Goal: Answer question/provide support

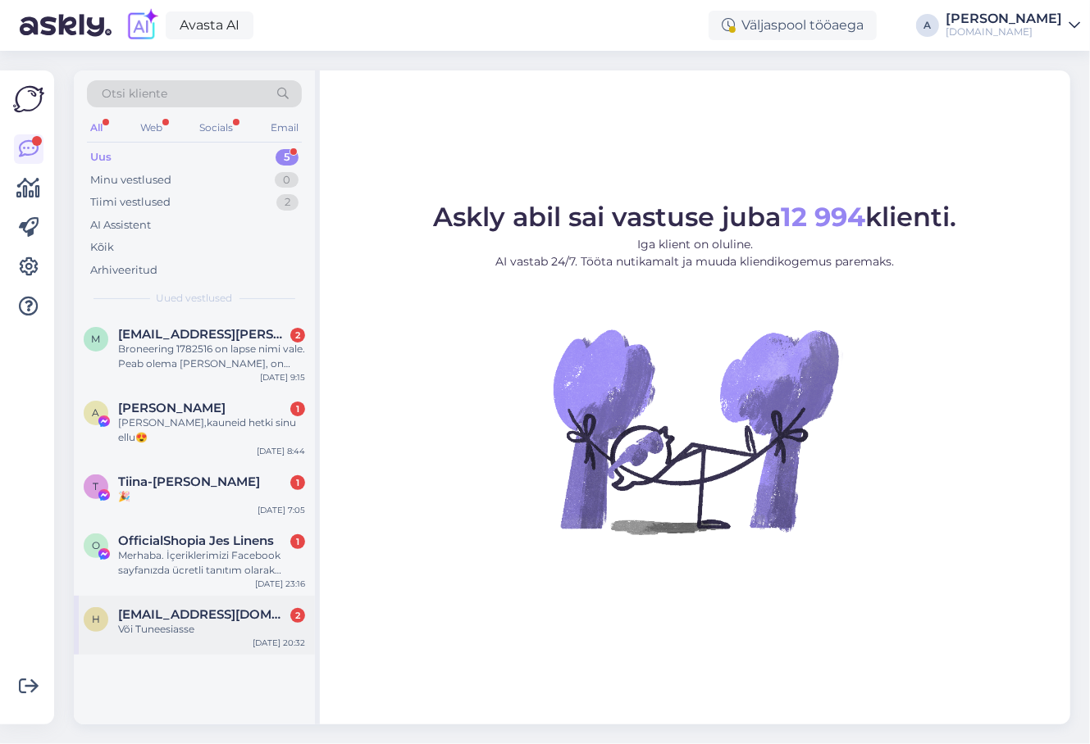
click at [169, 622] on div "Või Tuneesiasse" at bounding box center [211, 629] width 187 height 15
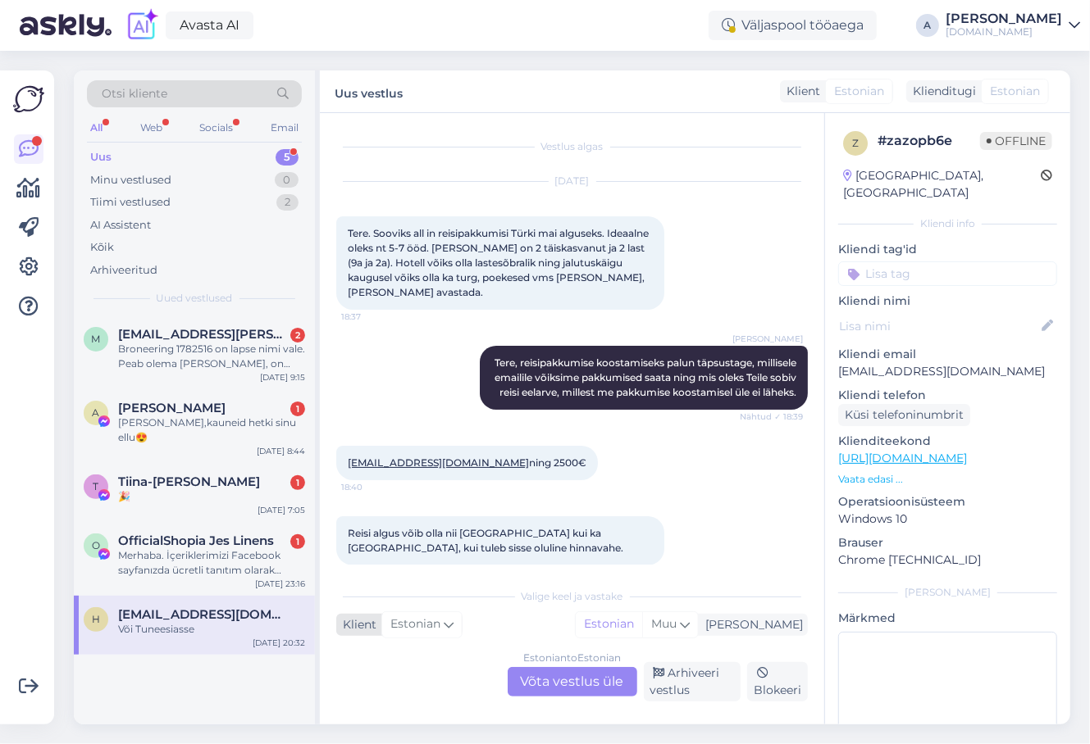
scroll to position [413, 0]
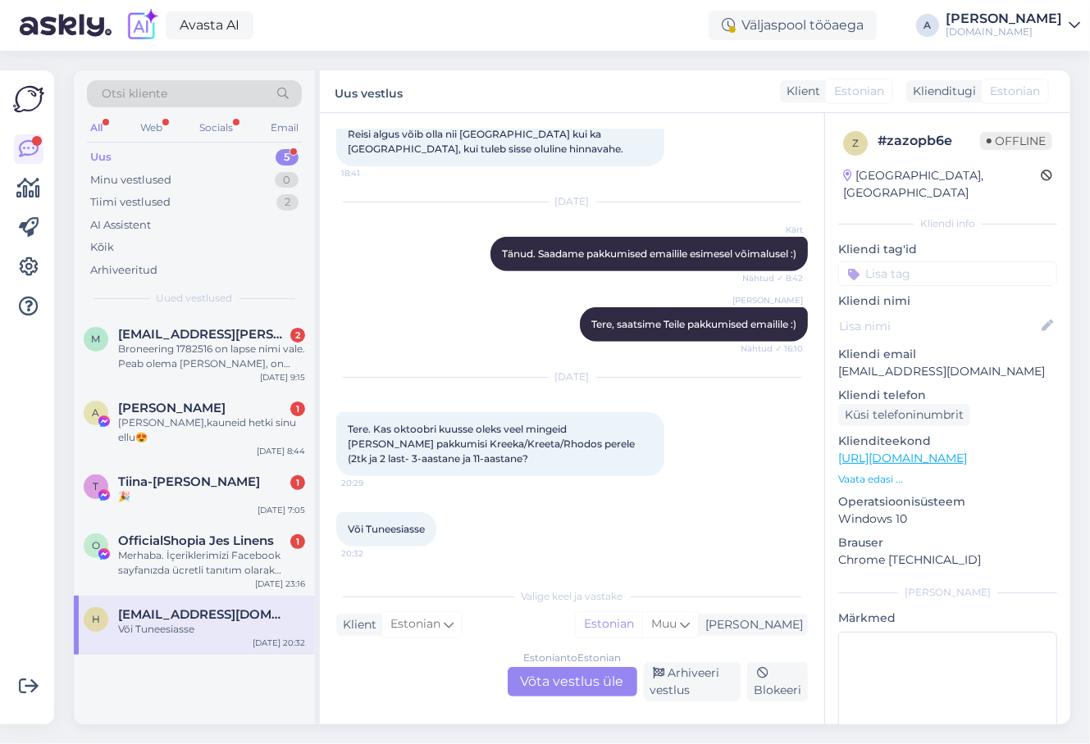
click at [557, 676] on div "Estonian to Estonian Võta vestlus üle" at bounding box center [572, 682] width 130 height 30
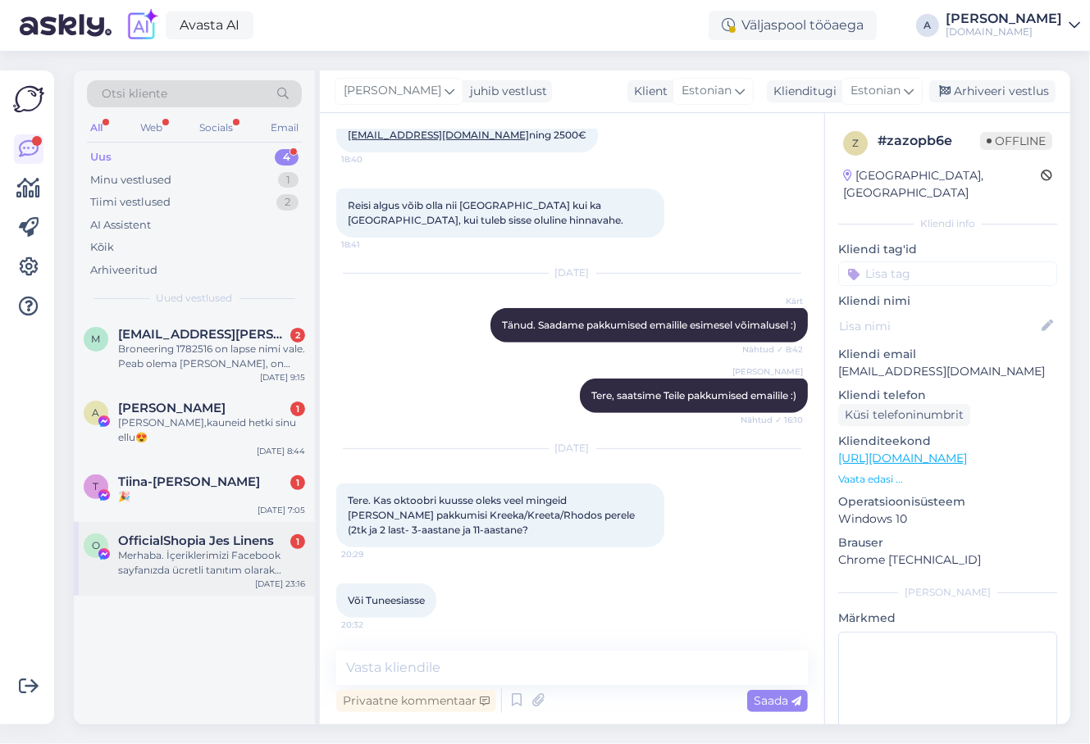
click at [182, 548] on div "Merhaba. İçeriklerimizi Facebook sayfanızda ücretli tanıtım olarak yayınlamakla…" at bounding box center [211, 563] width 187 height 30
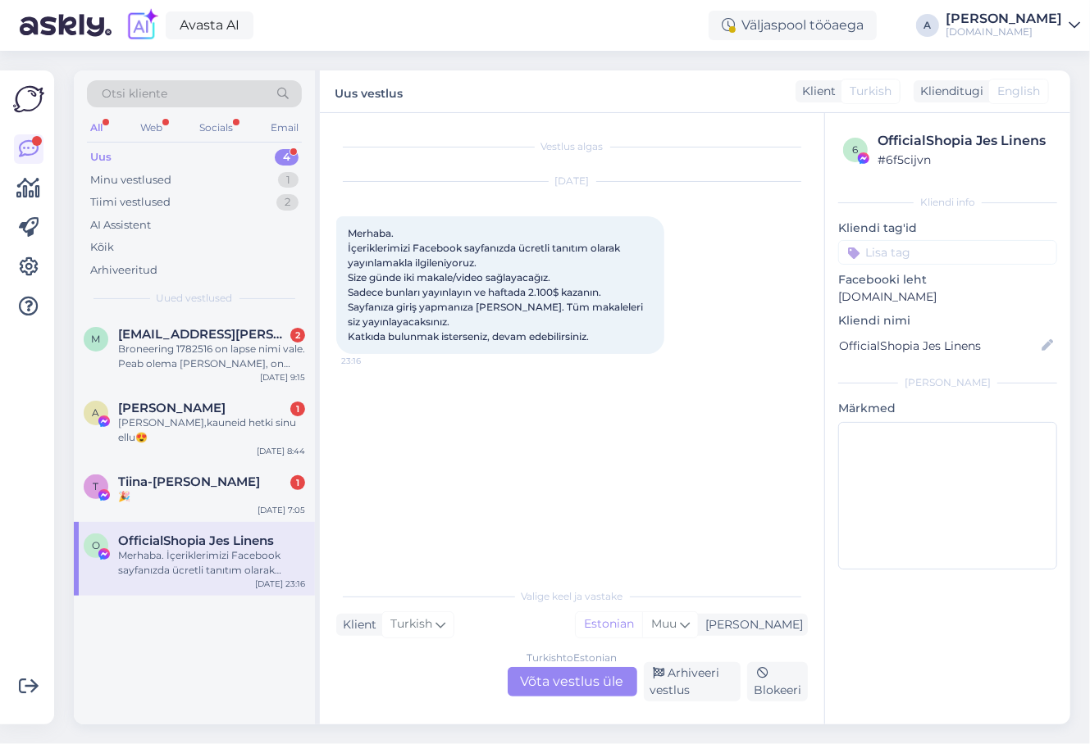
click at [566, 678] on div "Turkish to Estonian Võta vestlus üle" at bounding box center [572, 682] width 130 height 30
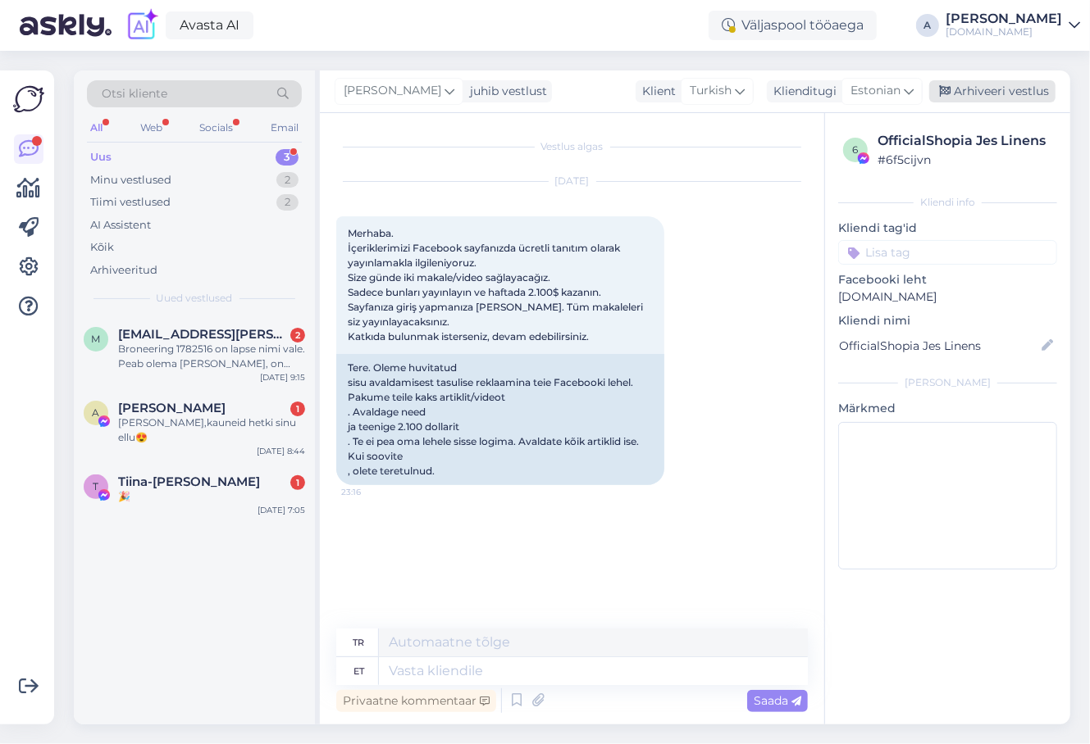
click at [1021, 93] on div "Arhiveeri vestlus" at bounding box center [992, 91] width 126 height 22
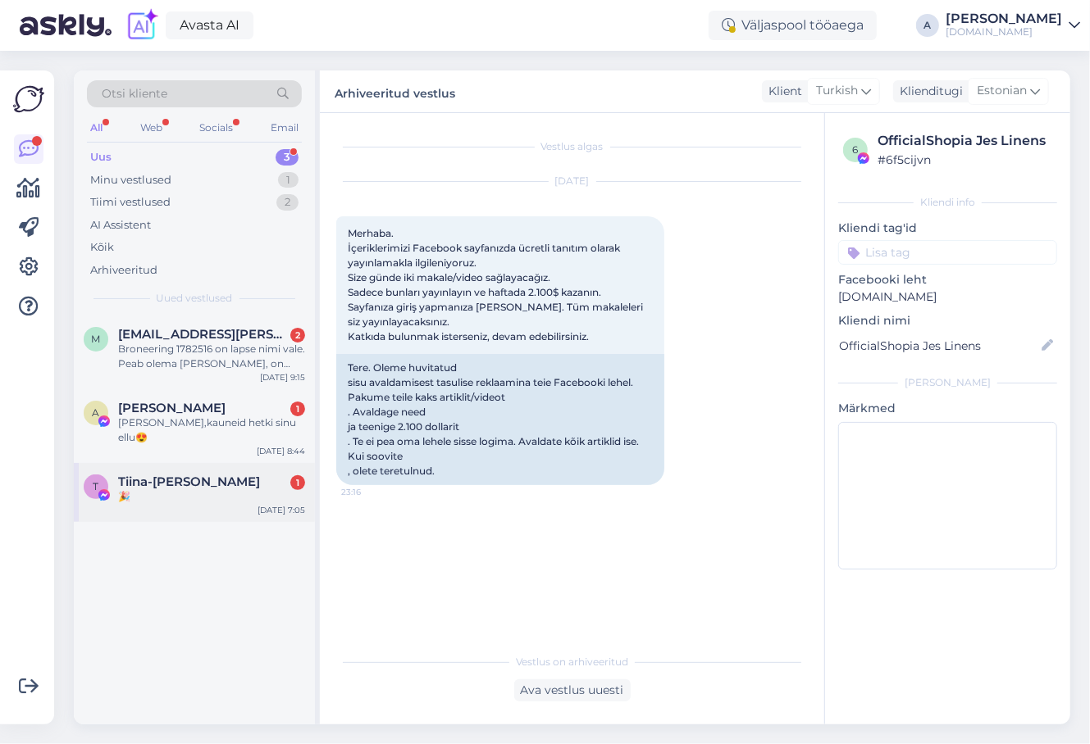
click at [217, 489] on div "T Tiina-Liina Märtsoo 1 🎉 Oct 12 7:05" at bounding box center [194, 492] width 241 height 59
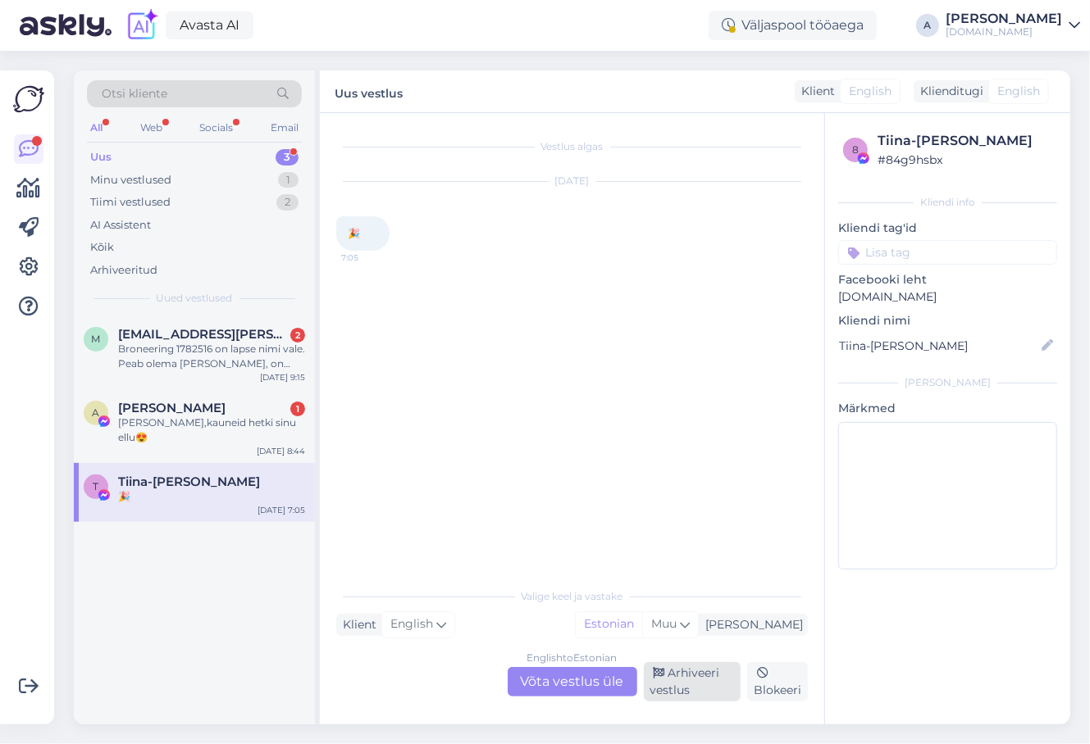
click at [657, 683] on div "Arhiveeri vestlus" at bounding box center [693, 681] width 98 height 39
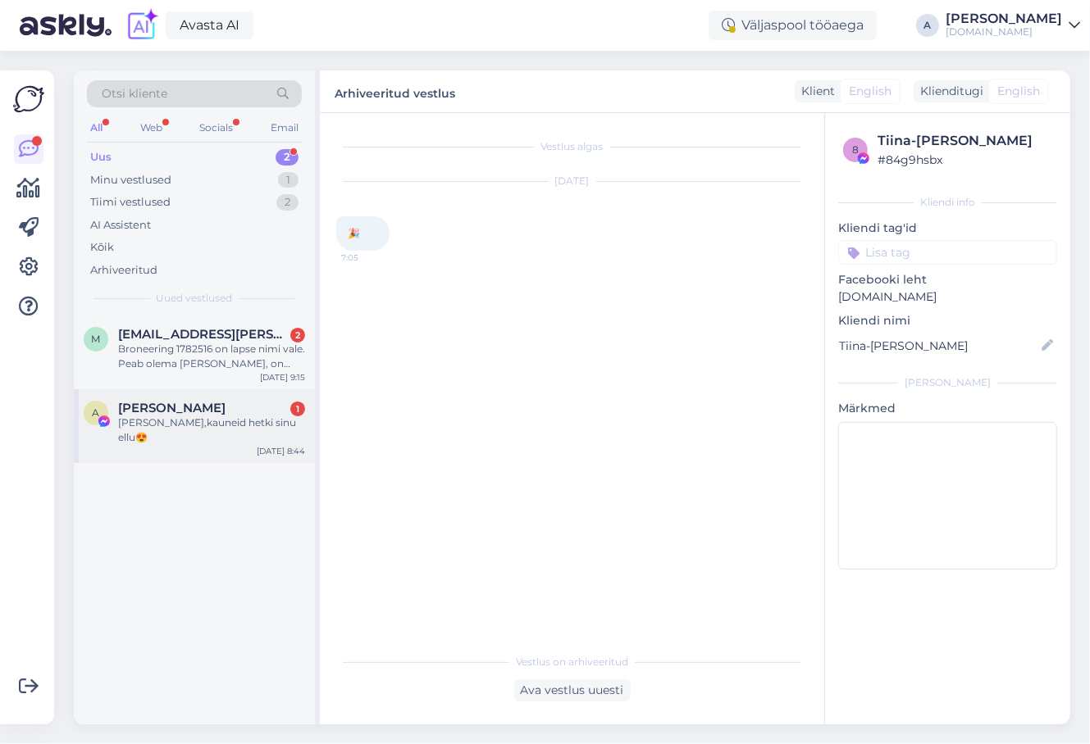
click at [208, 416] on div "Brenda,kauneid hetki sinu ellu😍" at bounding box center [211, 431] width 187 height 30
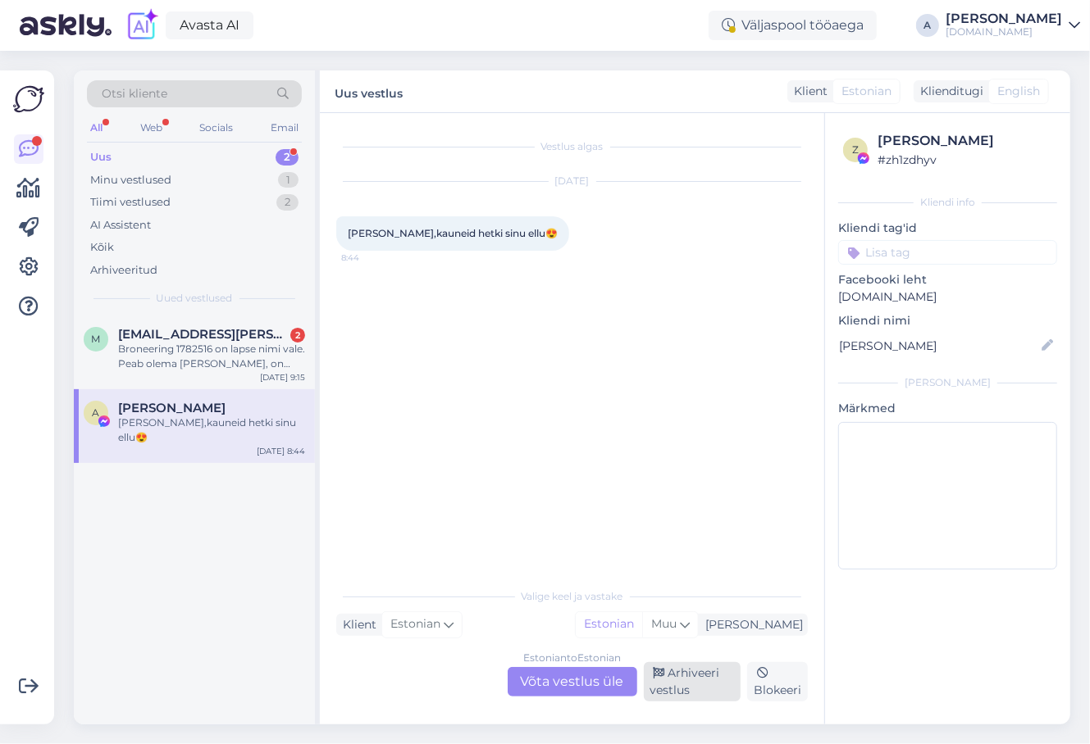
click at [653, 694] on div "Arhiveeri vestlus" at bounding box center [693, 681] width 98 height 39
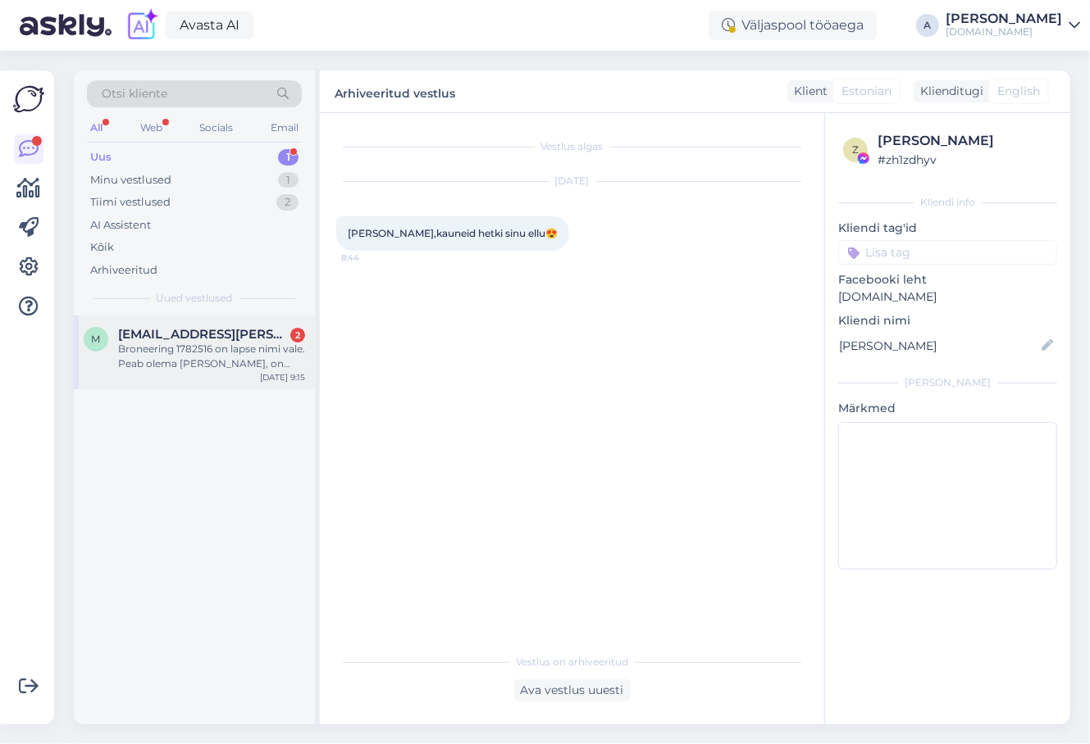
click at [171, 348] on div "Broneering 1782516 on lapse nimi vale. Peab olema Elena Abel, on Jelena Abel" at bounding box center [211, 357] width 187 height 30
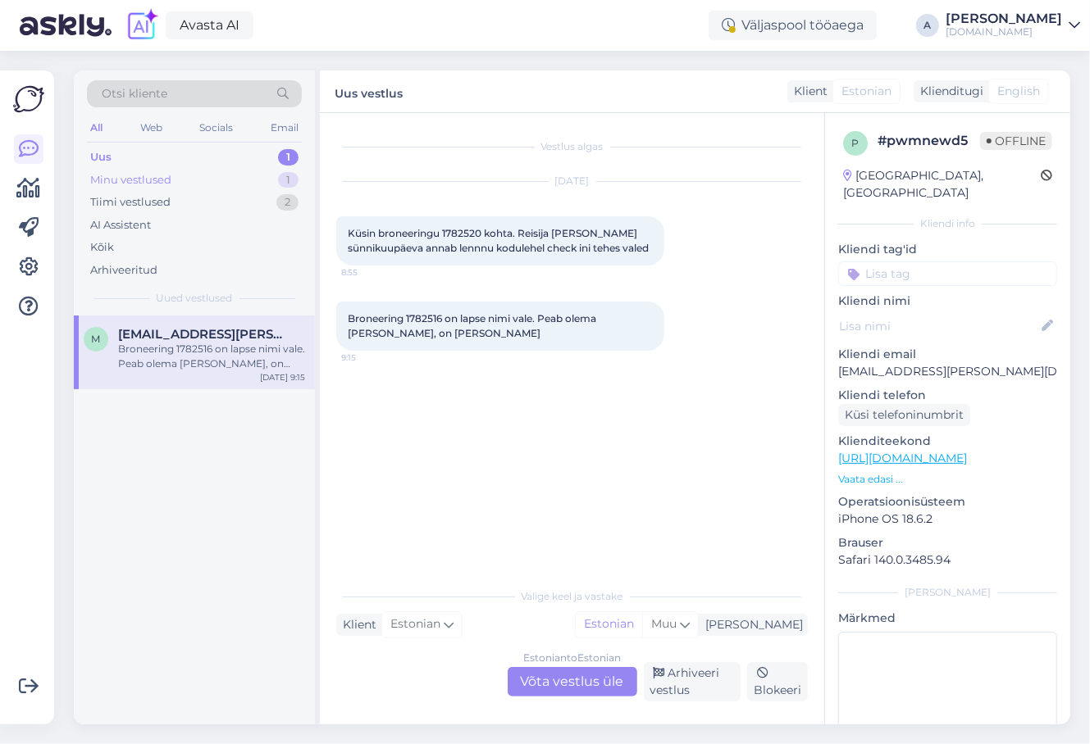
click at [132, 175] on div "Minu vestlused" at bounding box center [130, 180] width 81 height 16
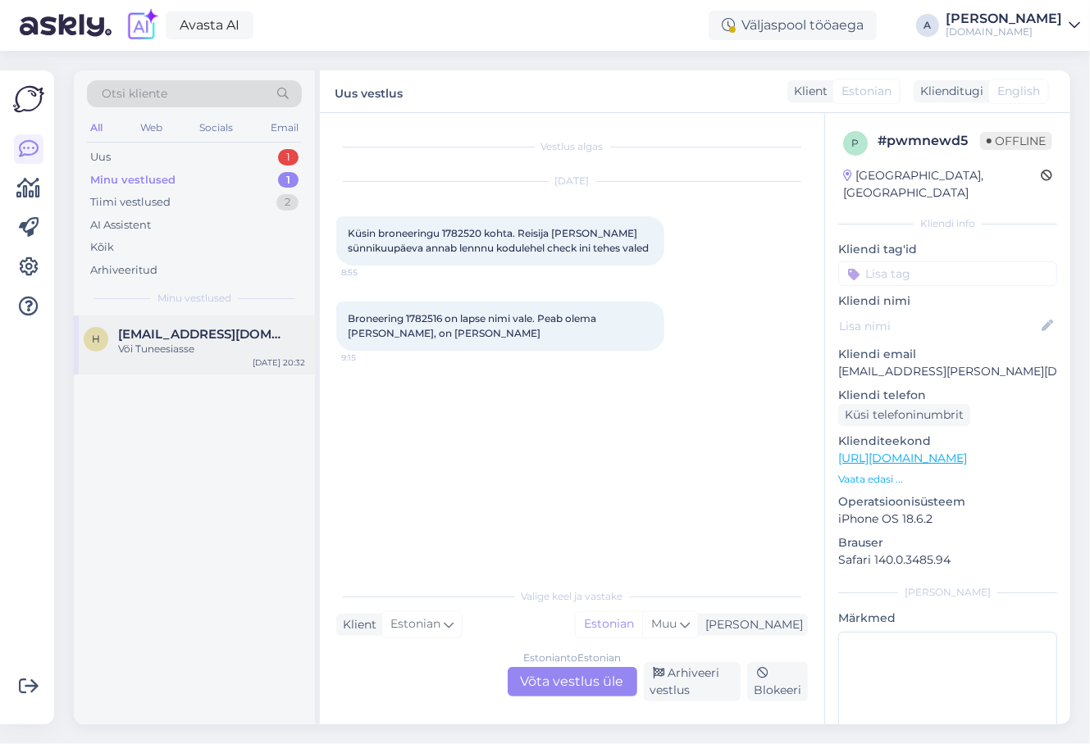
click at [191, 334] on span "[EMAIL_ADDRESS][DOMAIN_NAME]" at bounding box center [203, 334] width 171 height 15
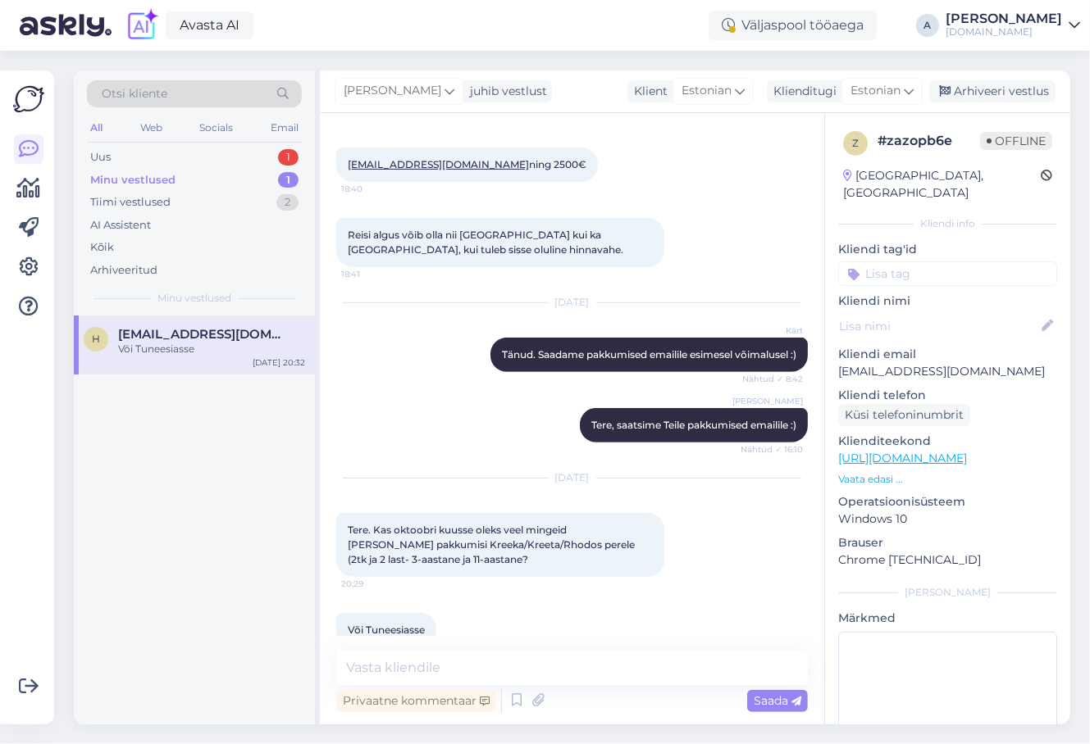
scroll to position [342, 0]
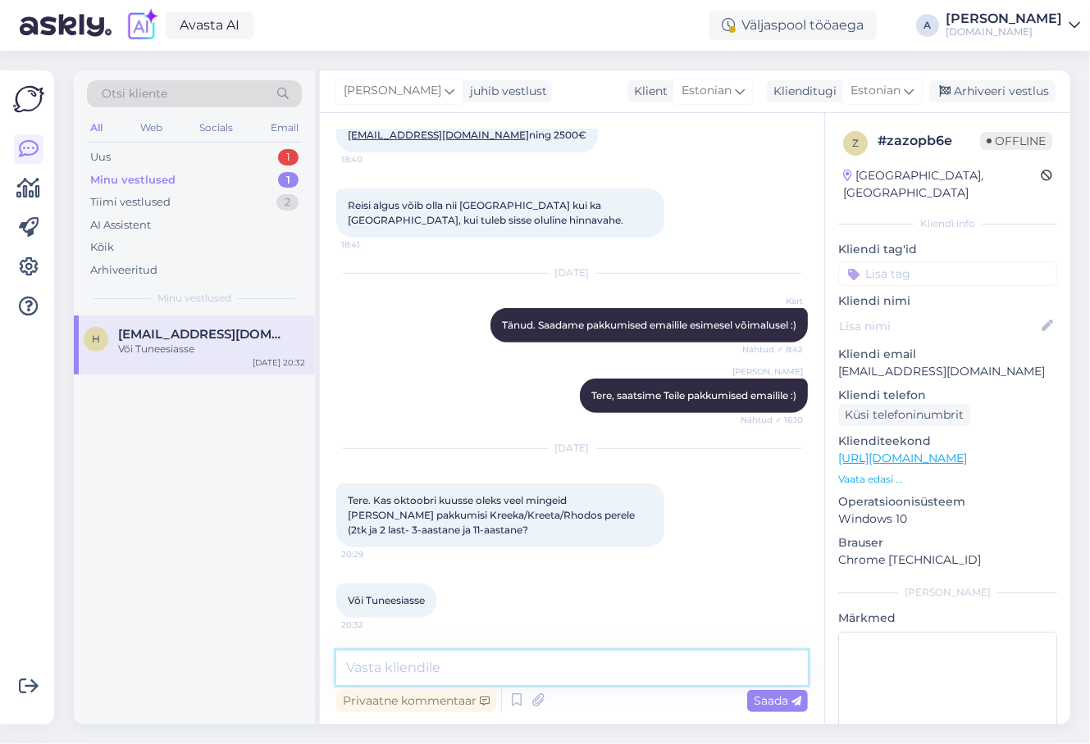
click at [421, 655] on textarea at bounding box center [571, 668] width 471 height 34
type textarea "Tere, Kreeka reisidele oleks kohti 23.10 kuupäevaks,"
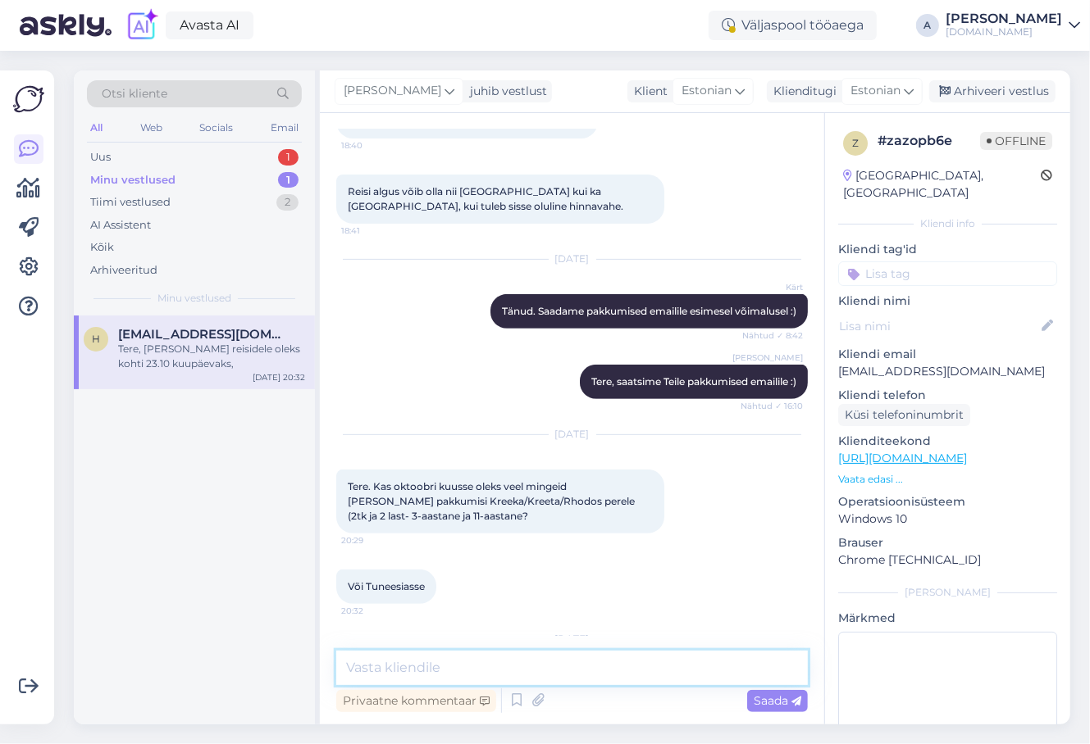
scroll to position [447, 0]
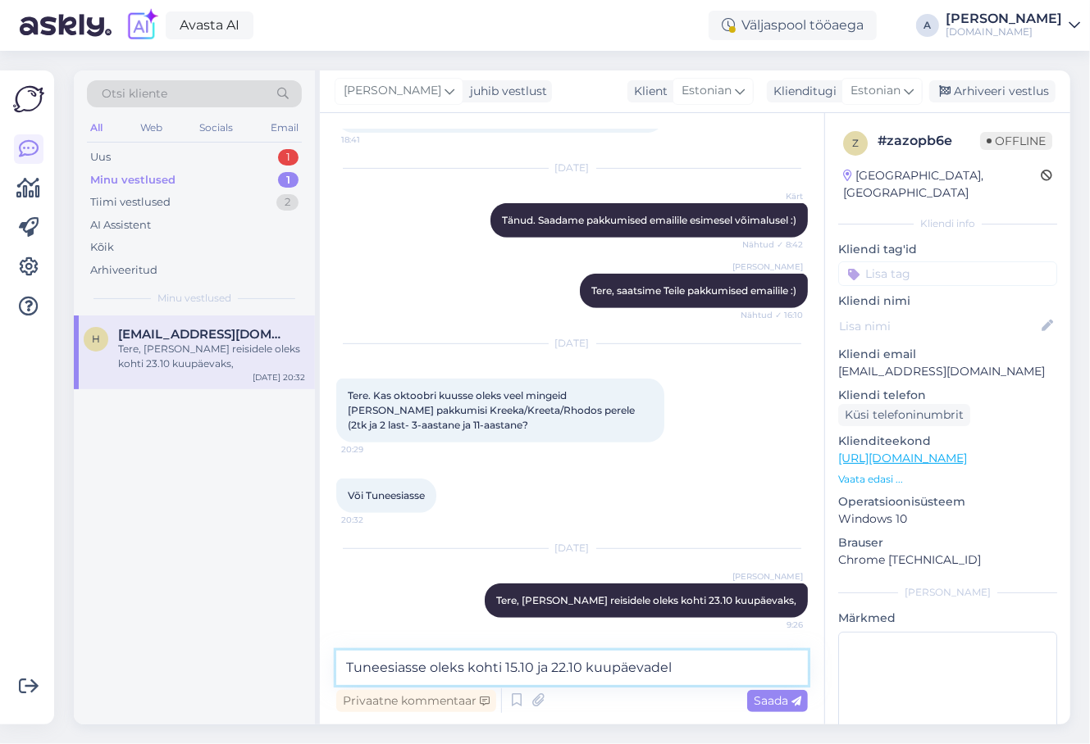
type textarea "Tuneesiasse oleks kohti 15.10 ja 22.10 kuupäevadel."
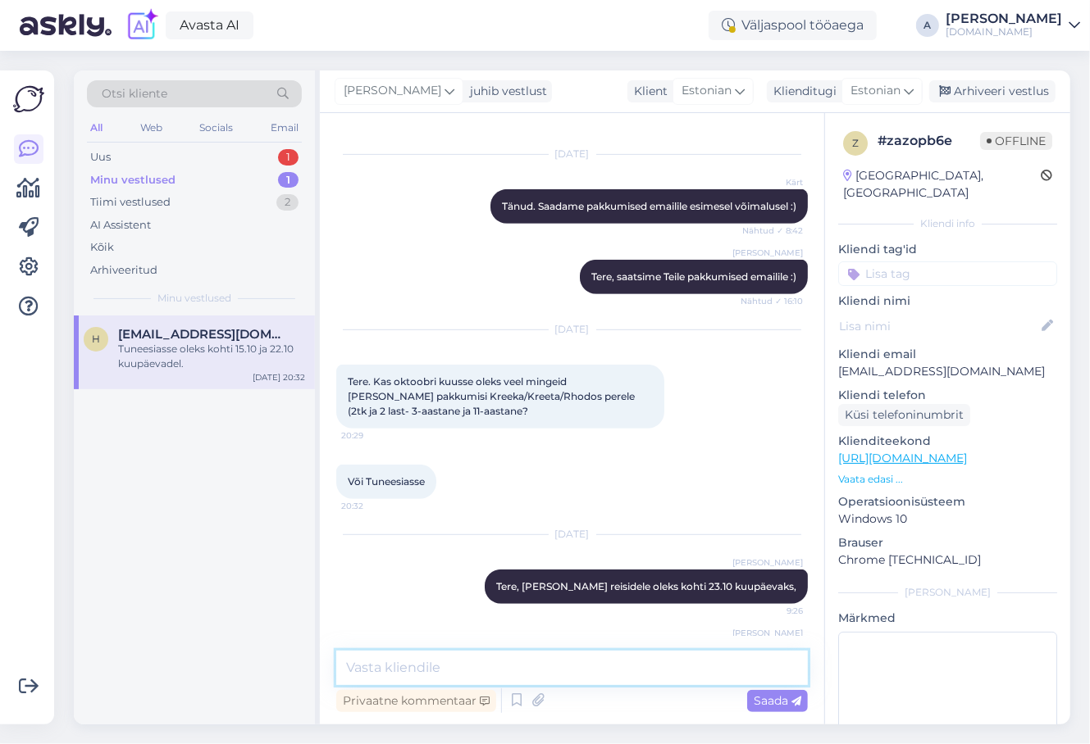
scroll to position [517, 0]
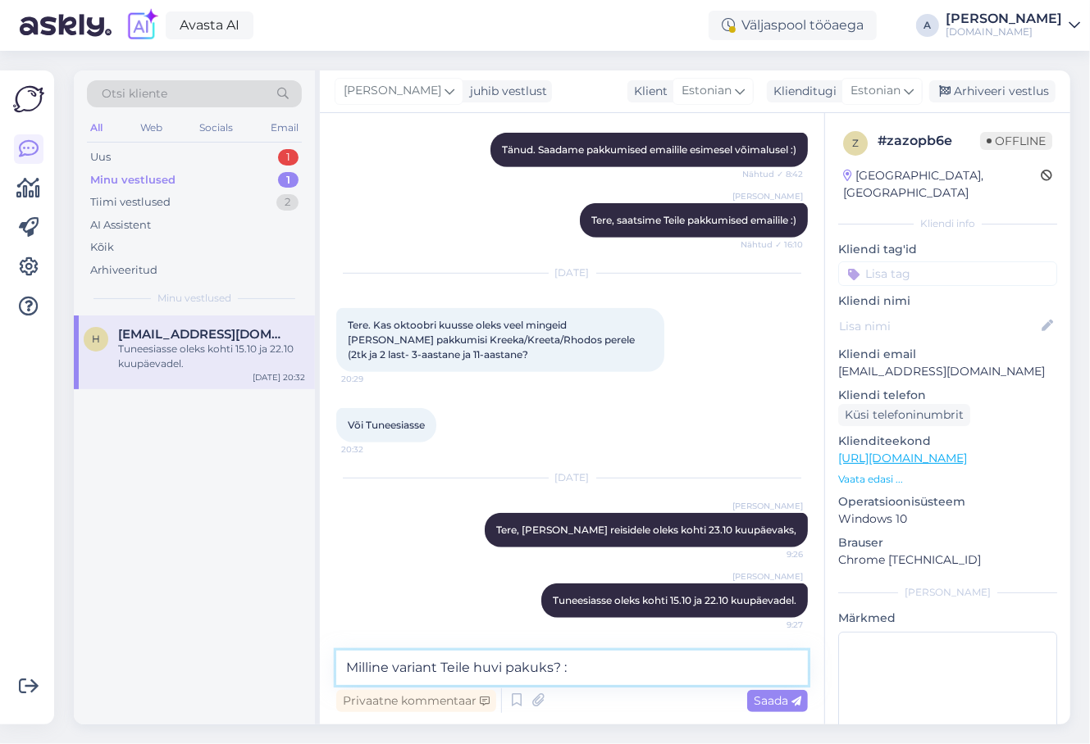
type textarea "Milline variant Teile huvi pakuks? :)"
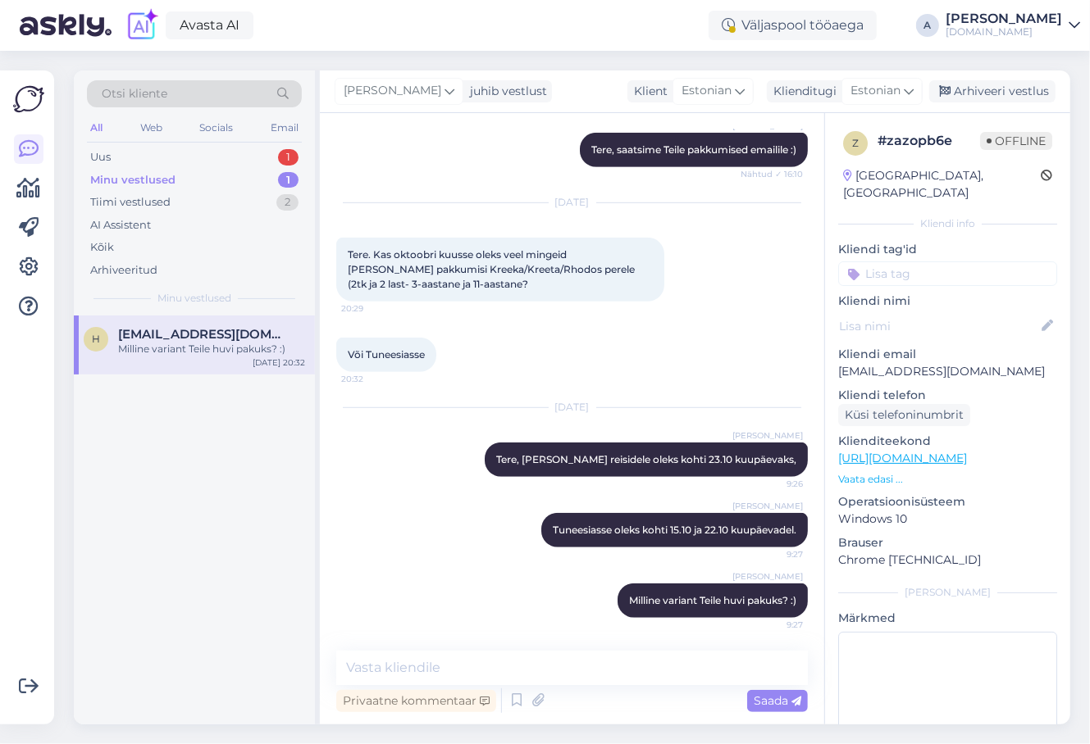
click at [218, 169] on div "Minu vestlused 1" at bounding box center [194, 180] width 215 height 23
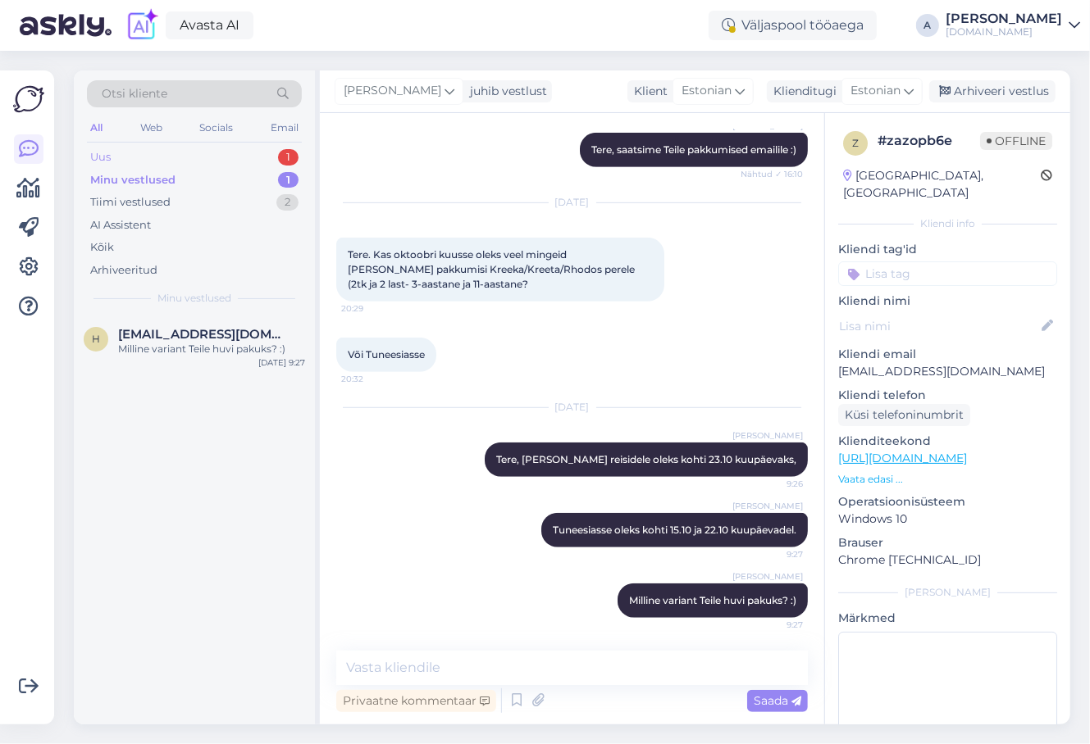
click at [217, 157] on div "Uus 1" at bounding box center [194, 157] width 215 height 23
click at [260, 339] on div "[EMAIL_ADDRESS][PERSON_NAME][DOMAIN_NAME]" at bounding box center [211, 334] width 187 height 15
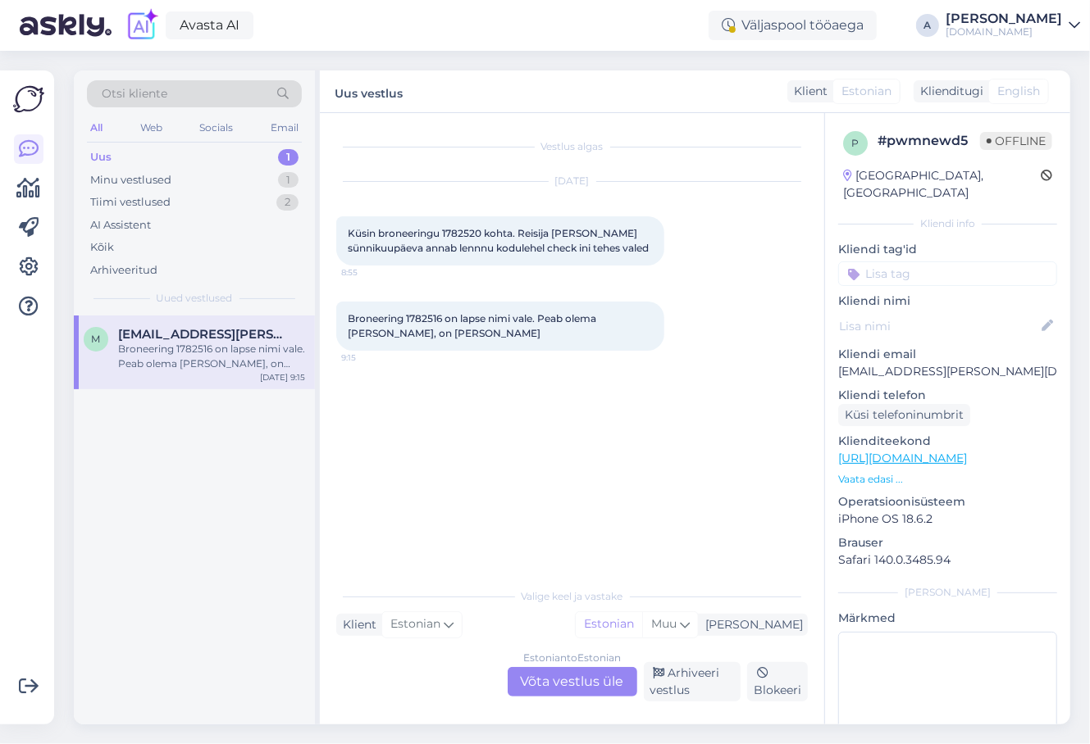
scroll to position [0, 0]
click at [601, 680] on div "Estonian to Estonian Võta vestlus üle" at bounding box center [572, 682] width 130 height 30
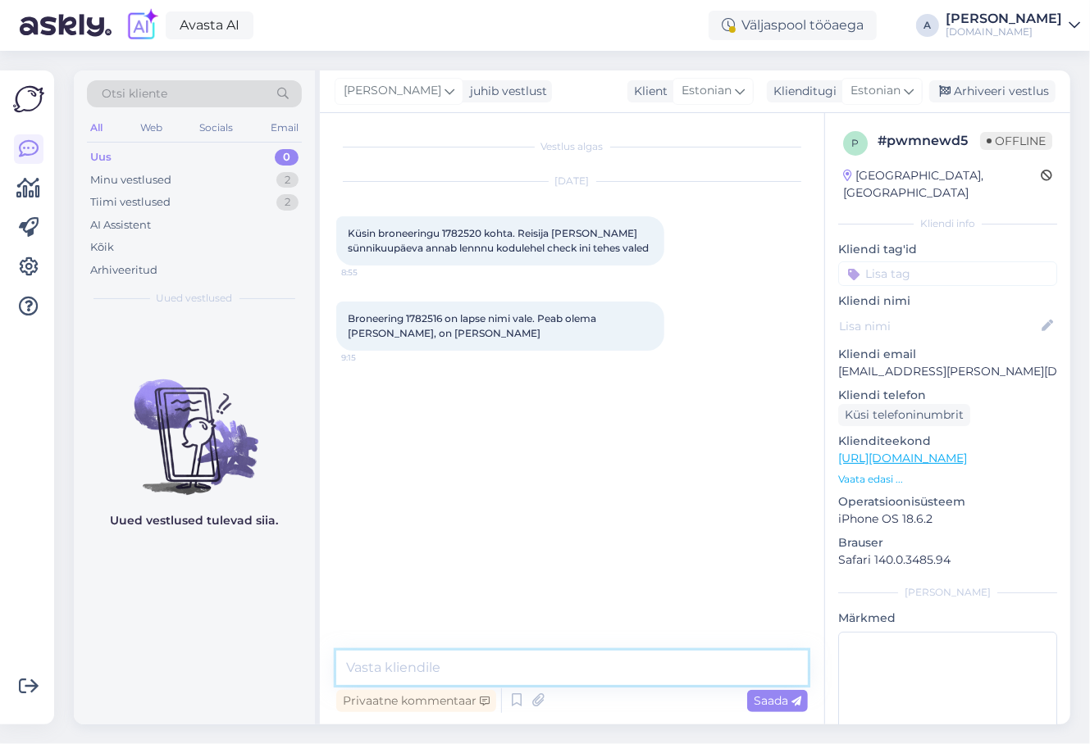
click at [599, 680] on textarea at bounding box center [571, 668] width 471 height 34
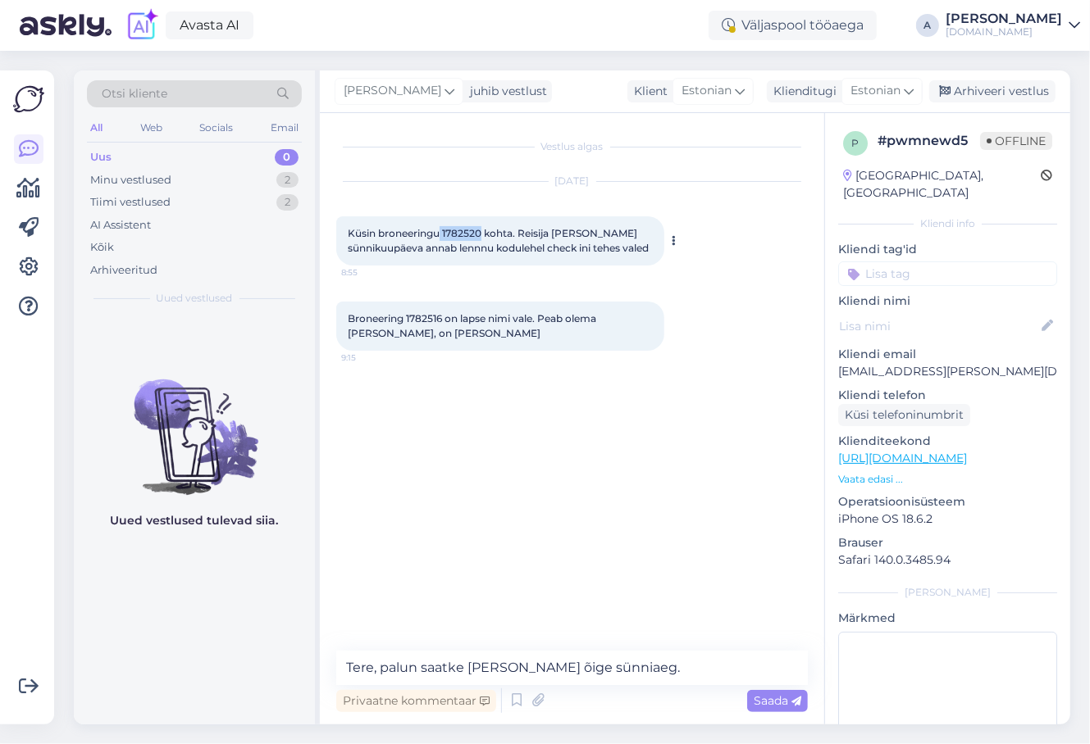
drag, startPoint x: 440, startPoint y: 229, endPoint x: 482, endPoint y: 230, distance: 41.8
click at [482, 230] on span "Küsin broneeringu 1782520 kohta. Reisija Andreas Abeli sünnikuupäeva annab lenn…" at bounding box center [498, 240] width 301 height 27
copy span "1782520"
click at [671, 662] on textarea "Tere, palun saatke meile ka õige sünniaeg." at bounding box center [571, 668] width 471 height 34
type textarea "Tere, palun saatke meile ka õige sünniaeg."
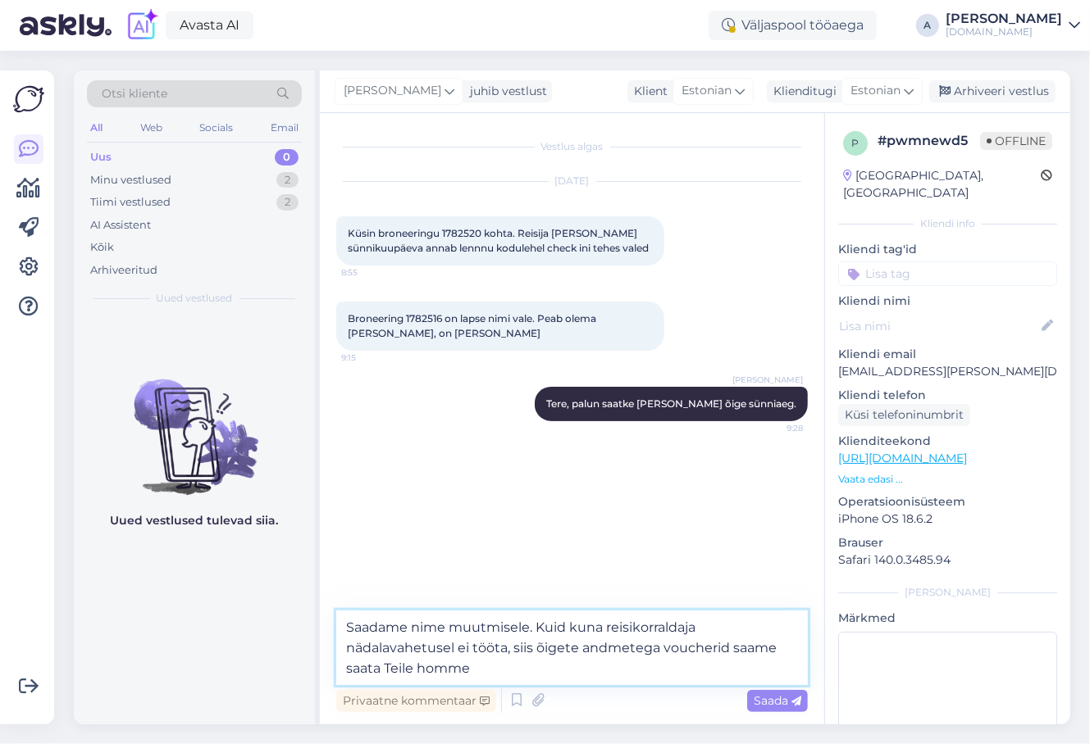
type textarea "Saadame nime muutmisele. Kuid kuna reisikorraldaja nädalavahetusel ei tööta, si…"
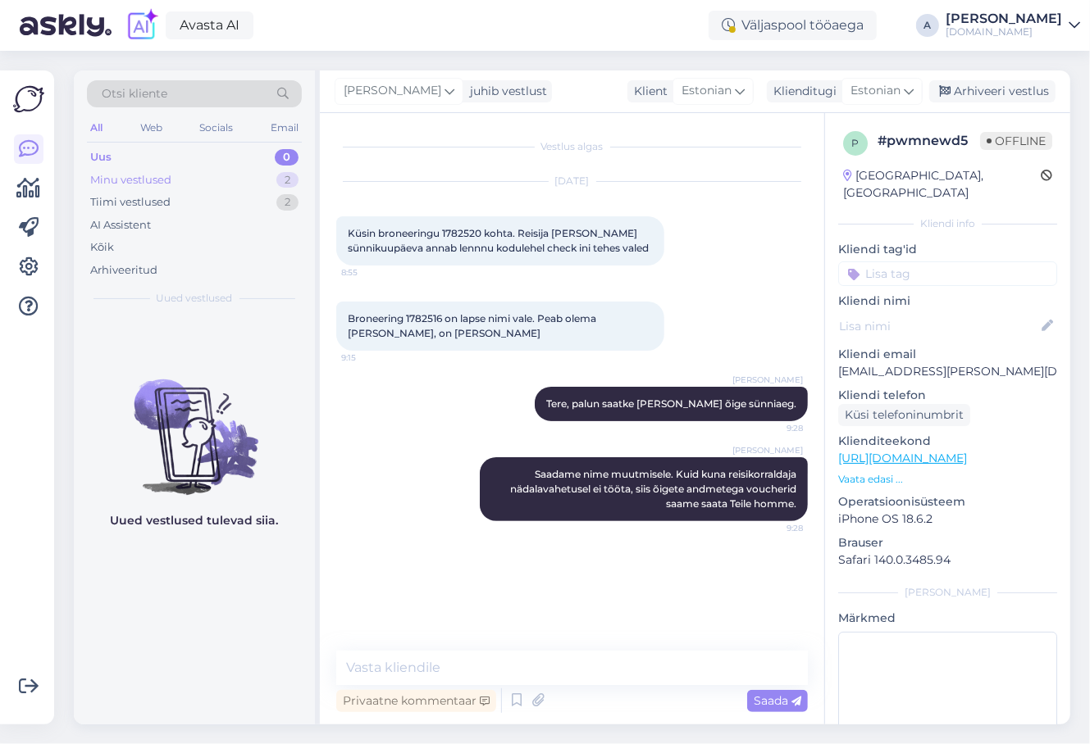
click at [196, 169] on div "Minu vestlused 2" at bounding box center [194, 180] width 215 height 23
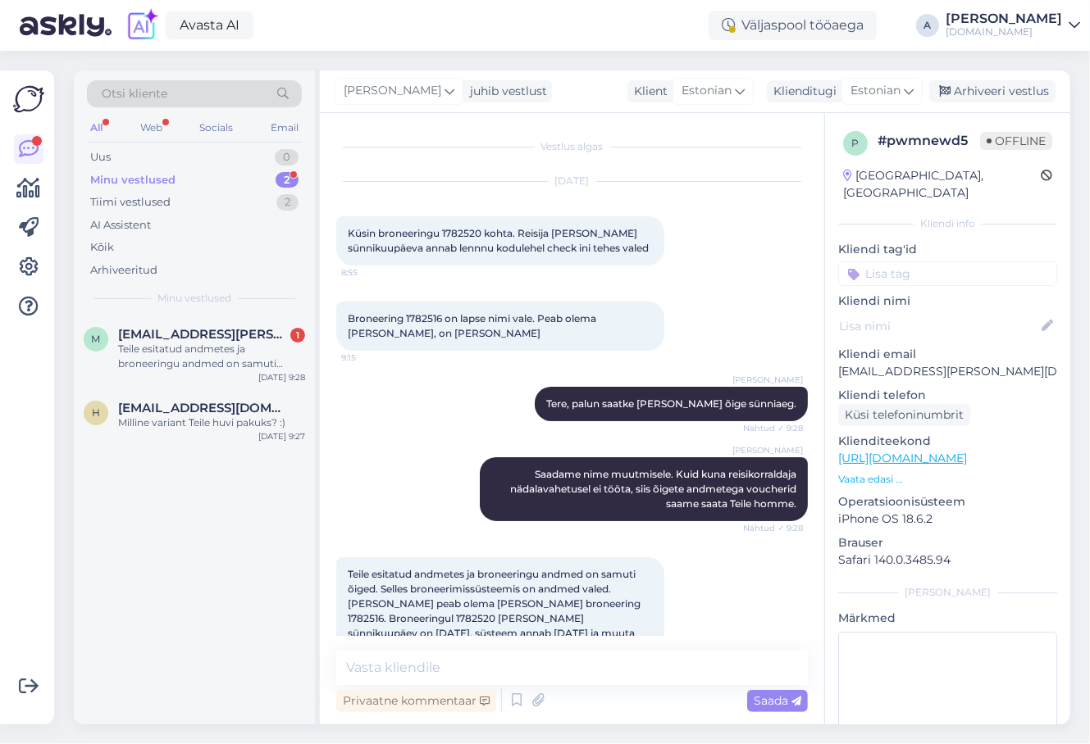
scroll to position [91, 0]
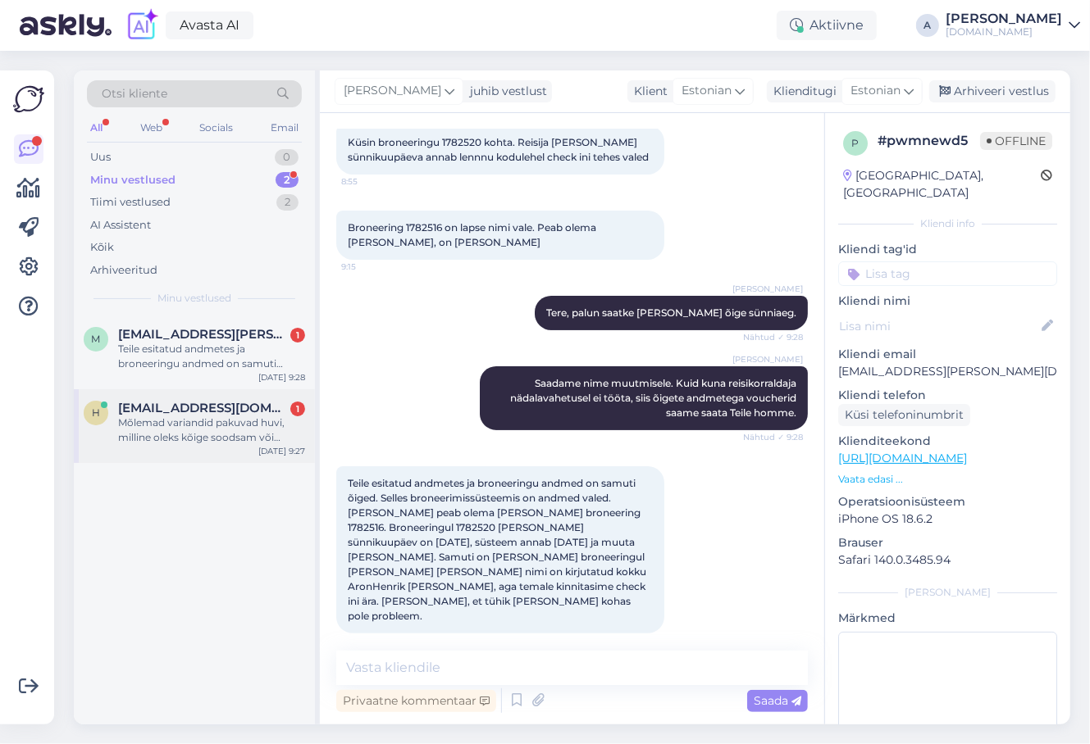
click at [225, 435] on div "Mõlemad variandid pakuvad huvi, milline oleks kõige soodsam või milline on hinn…" at bounding box center [211, 431] width 187 height 30
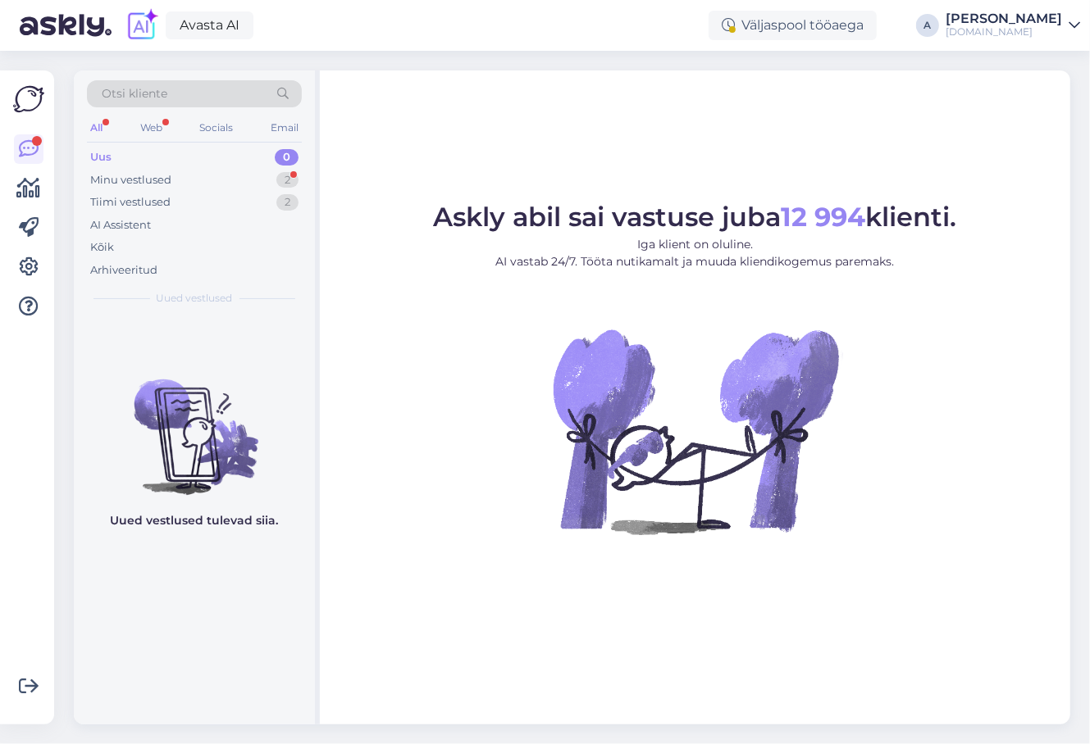
click at [239, 84] on div "Otsi kliente" at bounding box center [194, 93] width 215 height 27
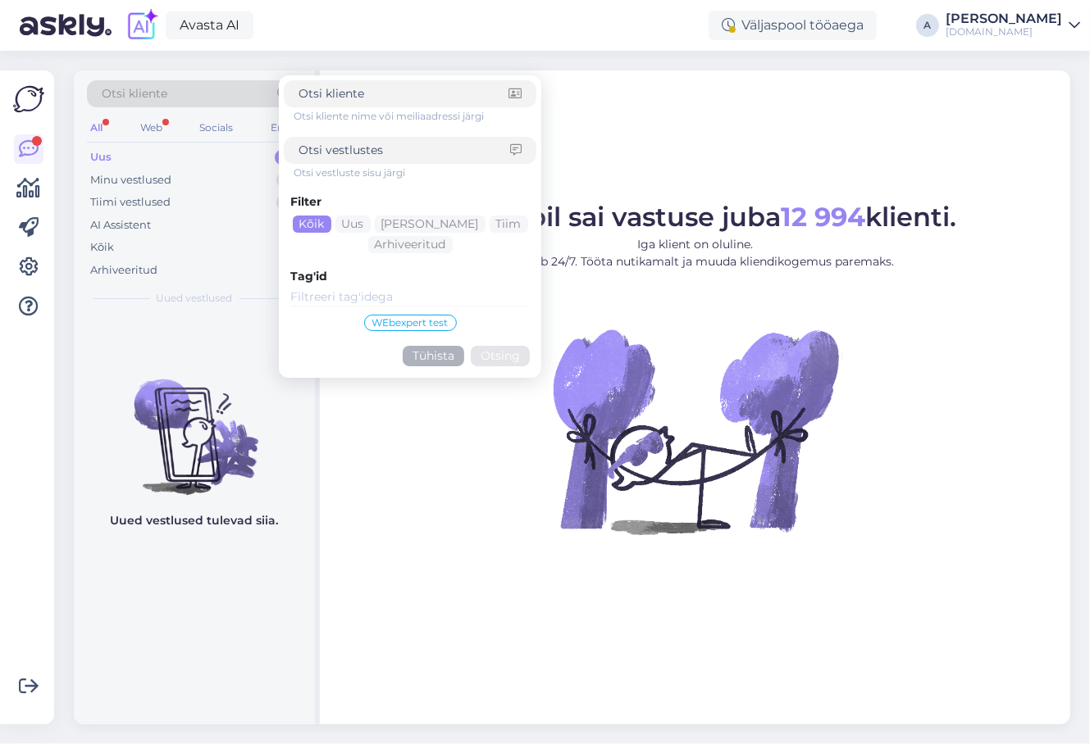
type input "[EMAIL_ADDRESS][DOMAIN_NAME]"
click button "Otsing" at bounding box center [500, 356] width 59 height 20
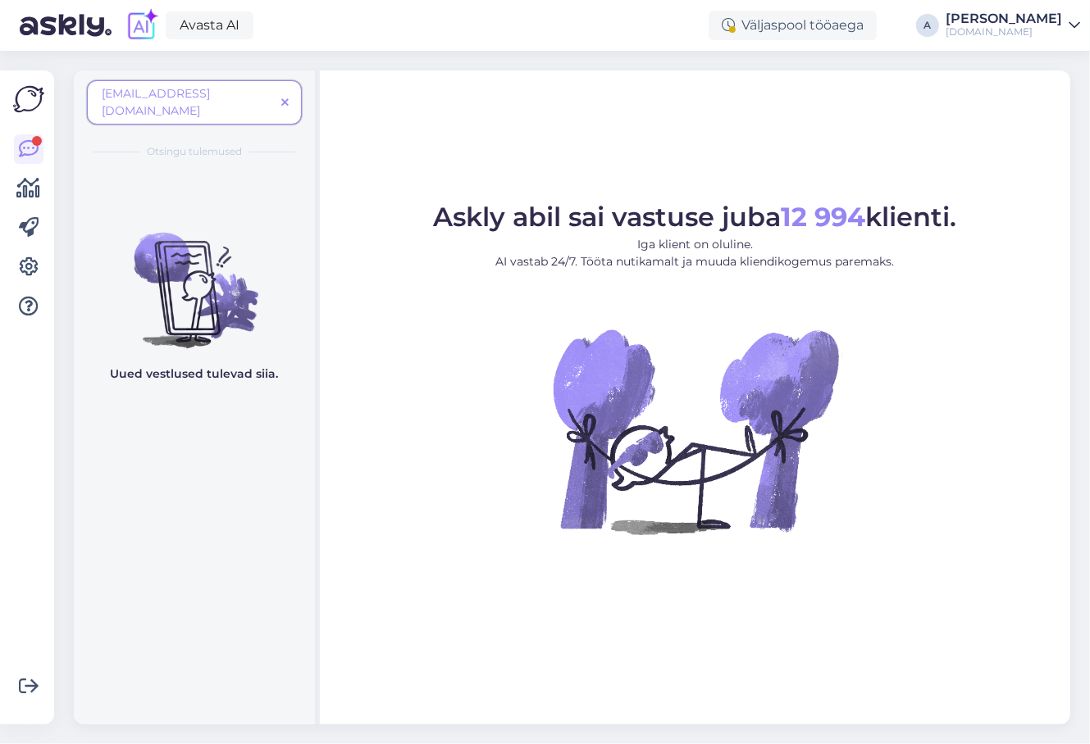
click at [286, 98] on icon at bounding box center [284, 103] width 7 height 11
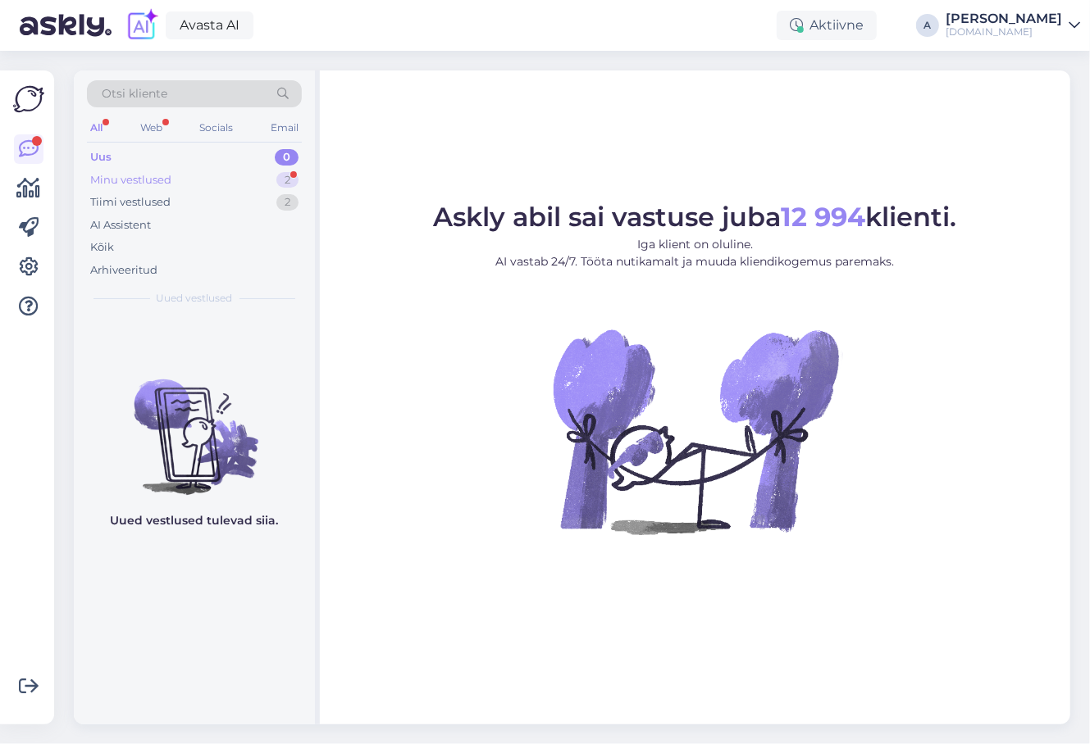
click at [271, 175] on div "Minu vestlused 2" at bounding box center [194, 180] width 215 height 23
